Goal: Task Accomplishment & Management: Manage account settings

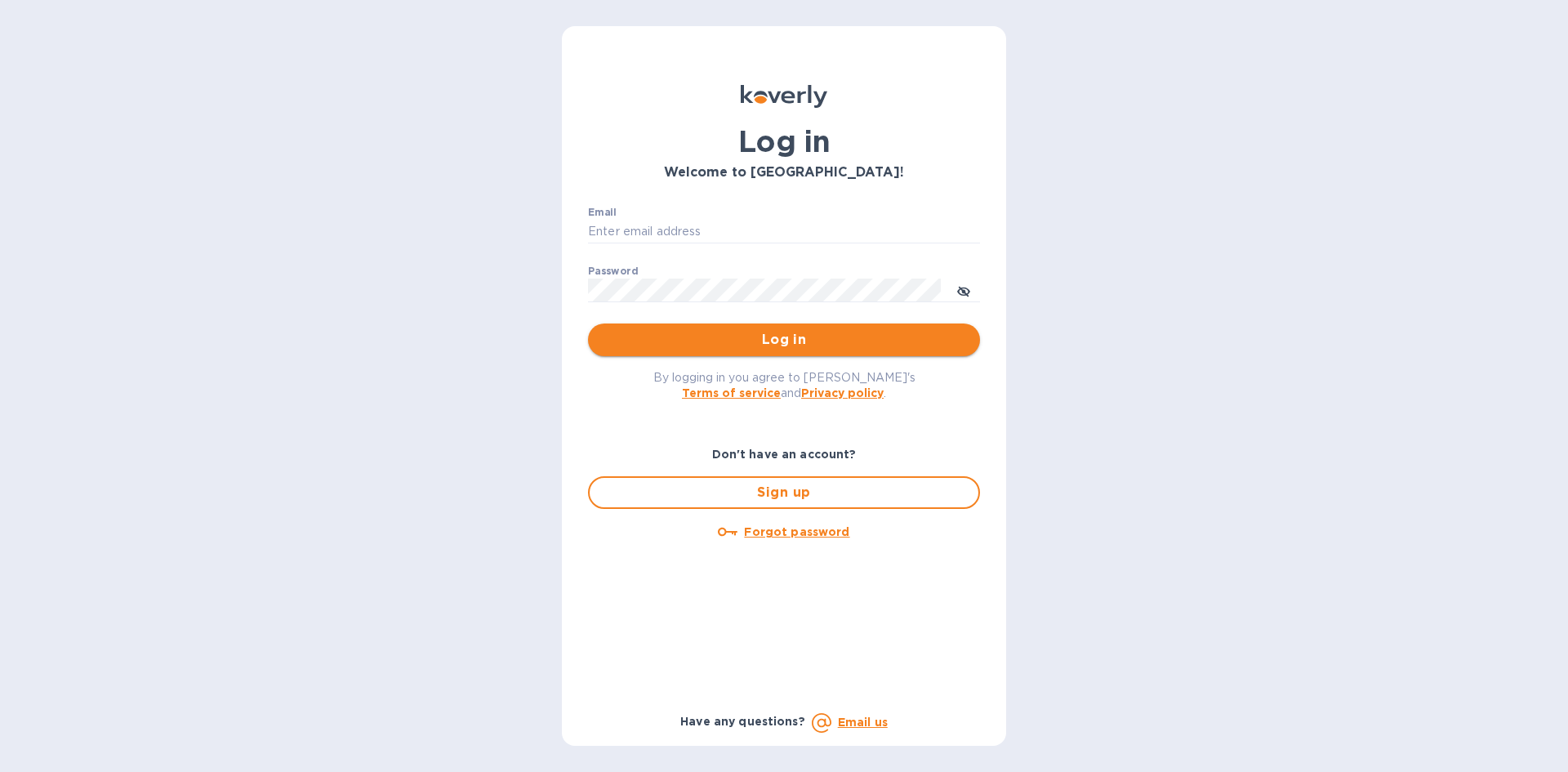
type input "[PERSON_NAME][EMAIL_ADDRESS][DOMAIN_NAME]"
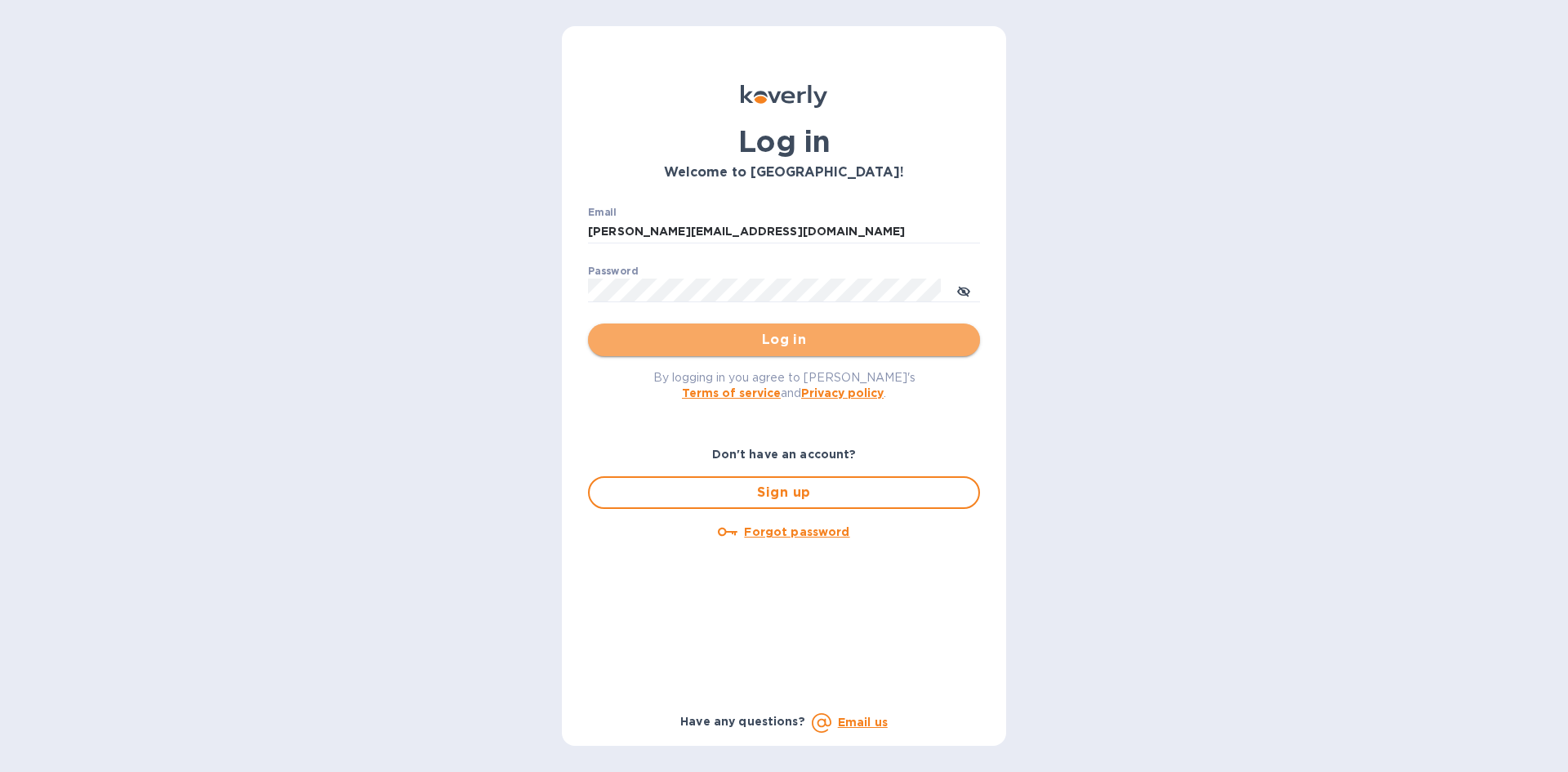
click at [783, 341] on span "Log in" at bounding box center [784, 340] width 366 height 20
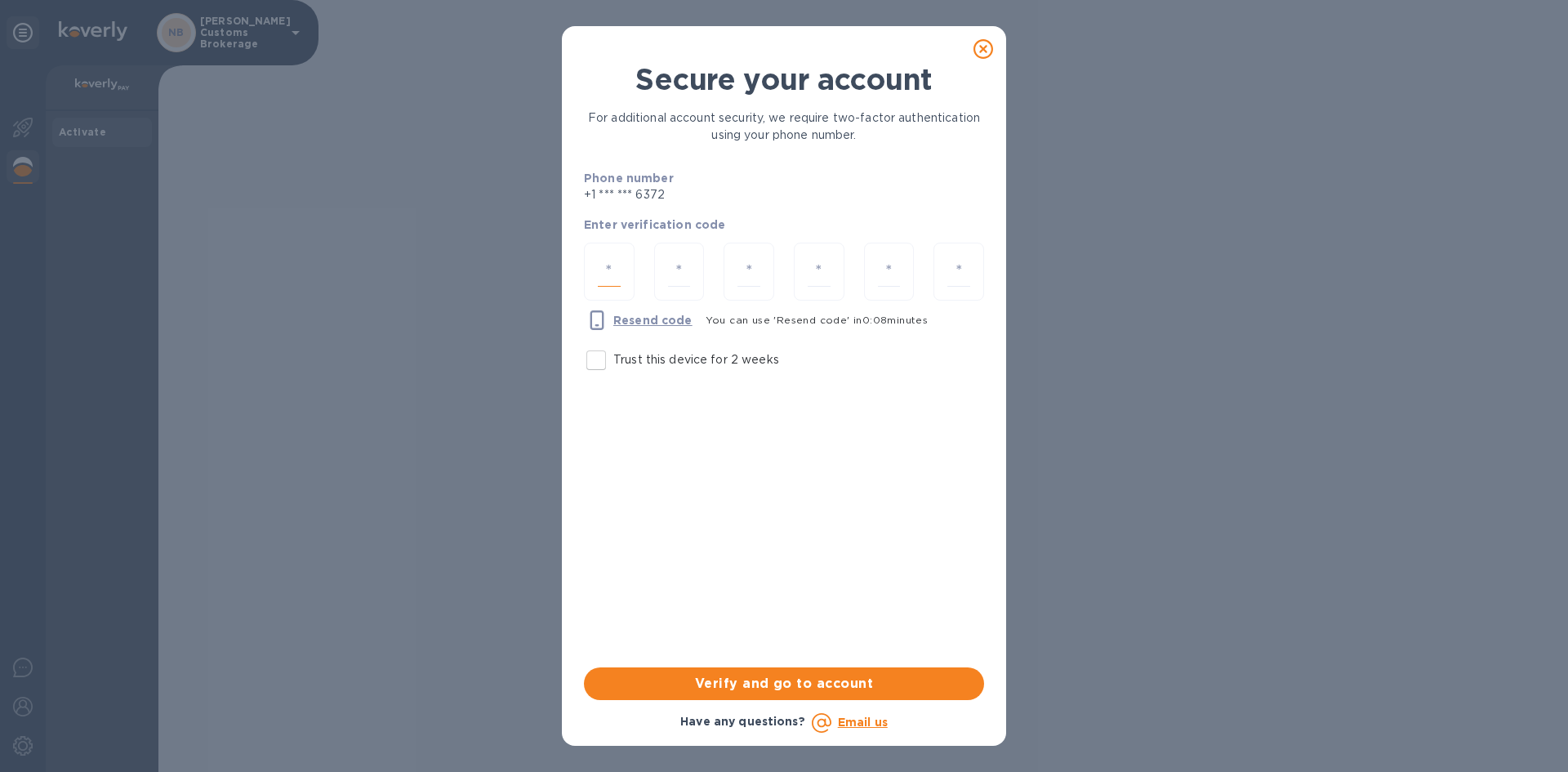
click at [601, 273] on input "number" at bounding box center [610, 272] width 23 height 30
type input "7"
type input "3"
type input "8"
type input "2"
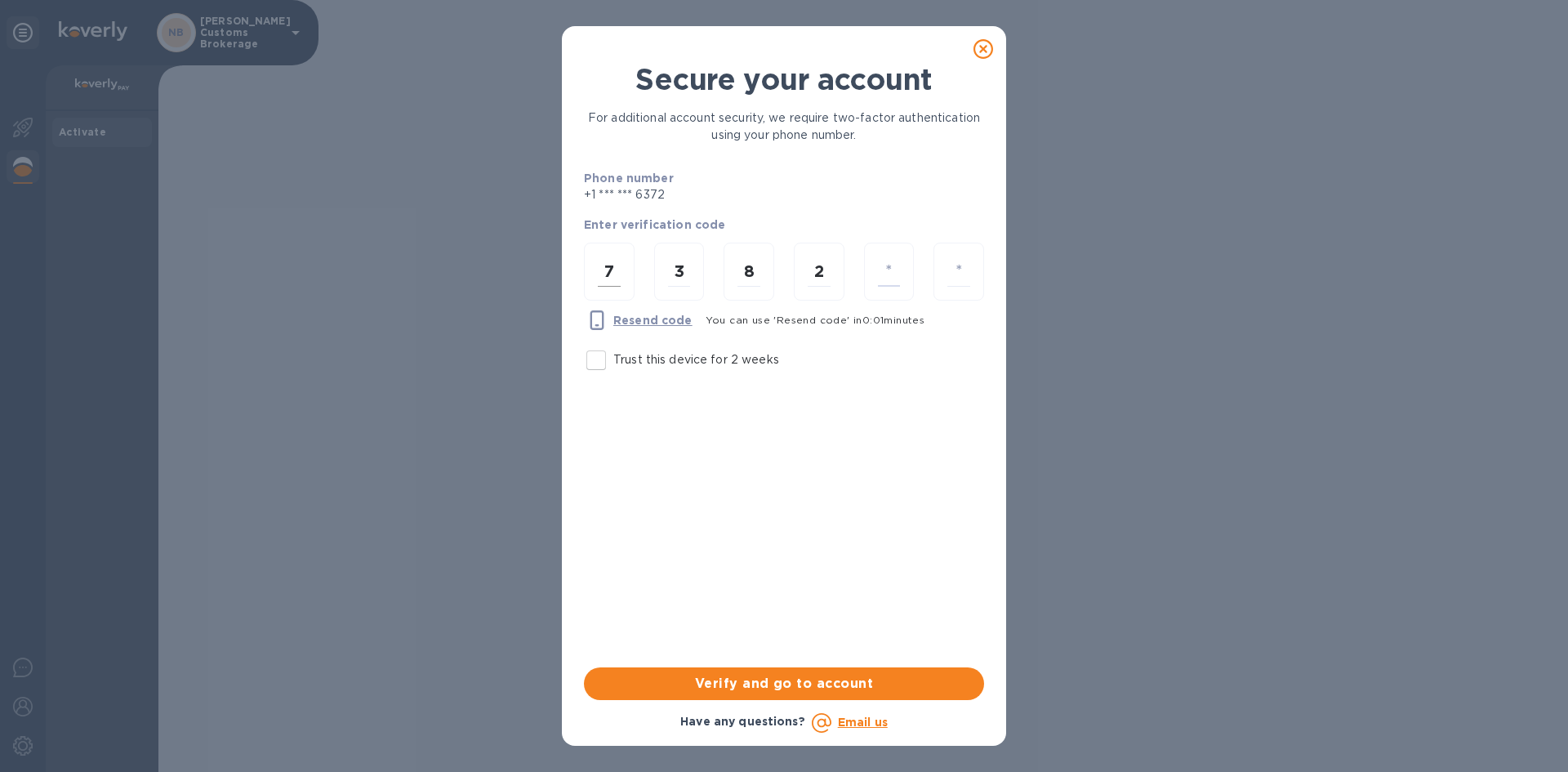
type input "7"
type input "5"
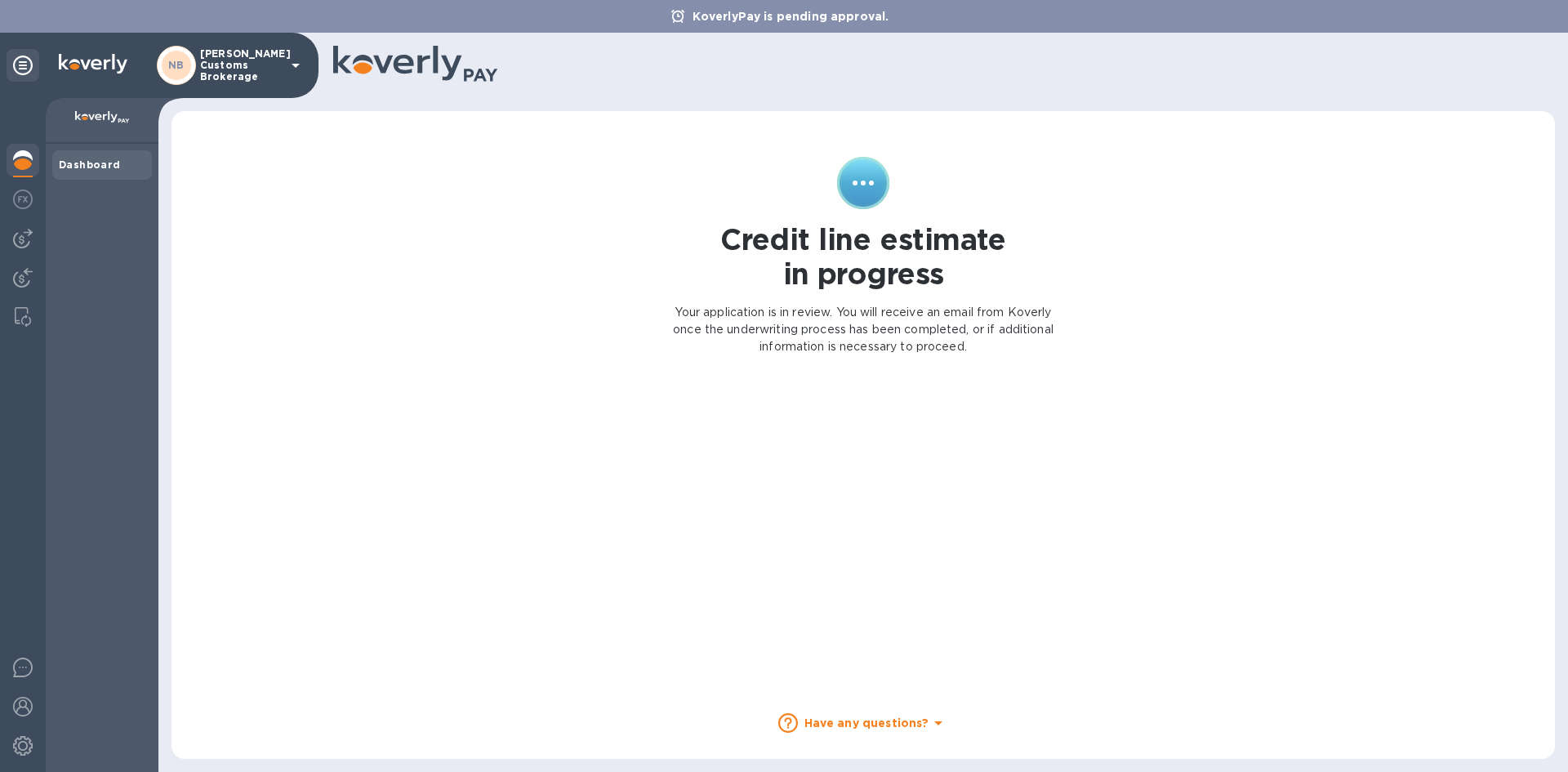
click at [924, 398] on div "Credit line estimate in progress Your application is in review. You will receiv…" at bounding box center [863, 432] width 385 height 550
